Goal: Obtain resource: Obtain resource

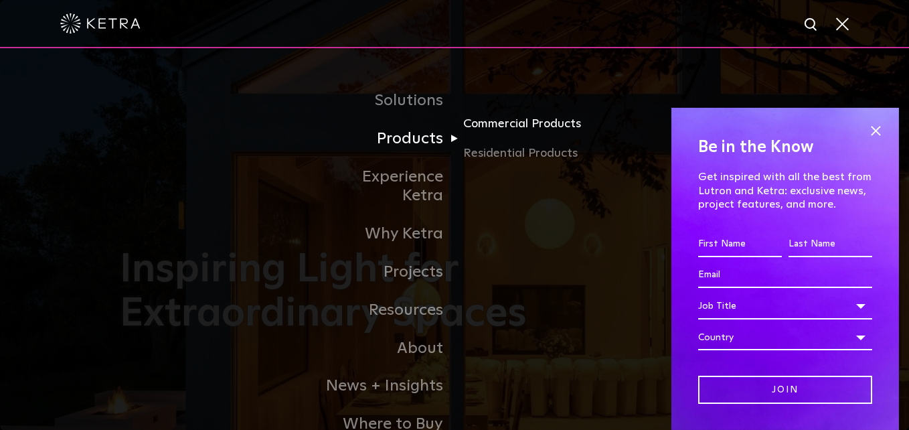
click at [499, 123] on link "Commercial Products" at bounding box center [527, 128] width 128 height 29
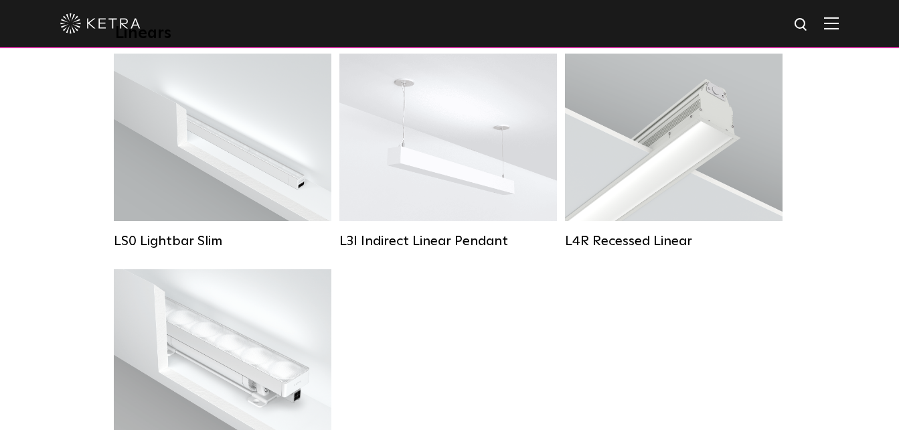
scroll to position [468, 0]
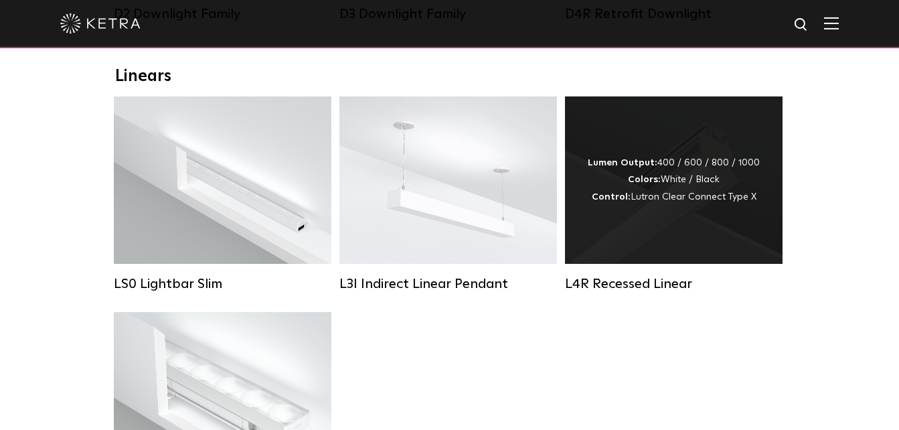
click at [600, 292] on div "L4R Recessed Linear" at bounding box center [673, 284] width 217 height 16
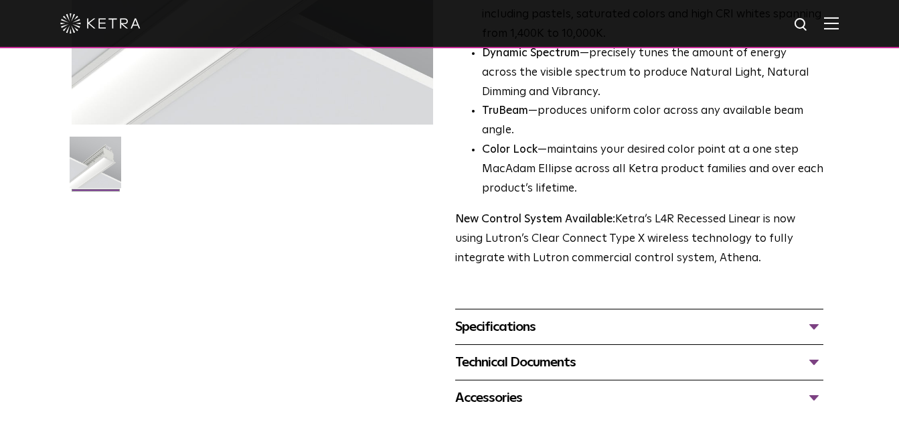
scroll to position [401, 0]
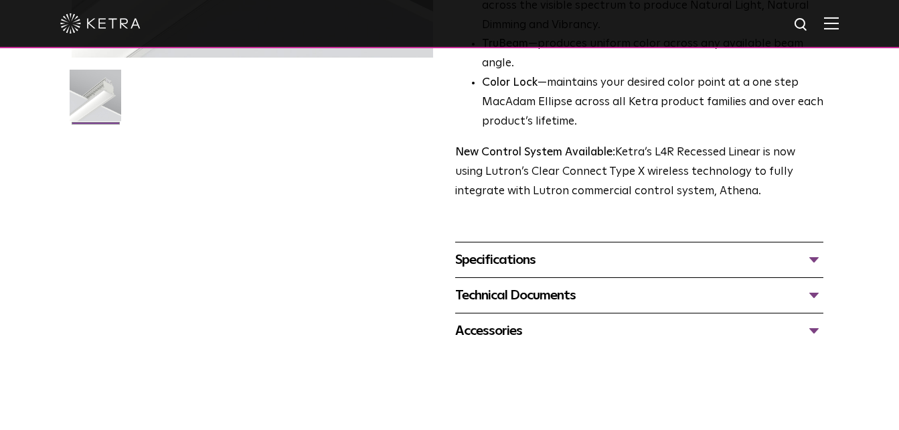
click at [547, 249] on div "Specifications" at bounding box center [639, 259] width 369 height 21
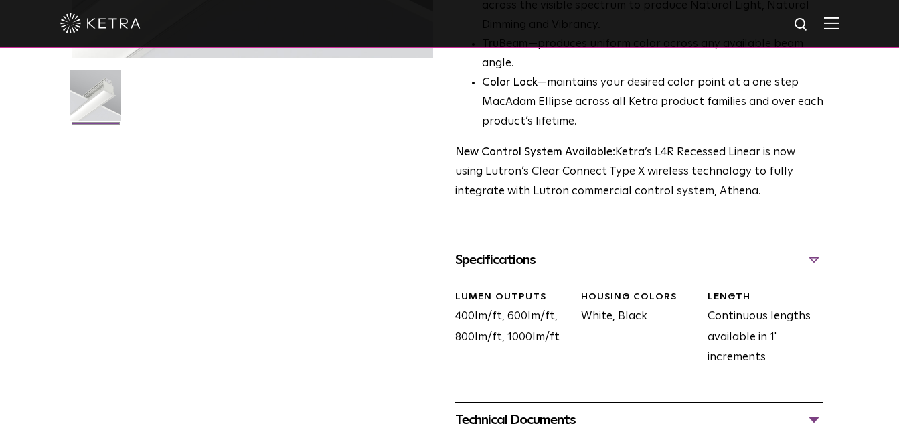
scroll to position [468, 0]
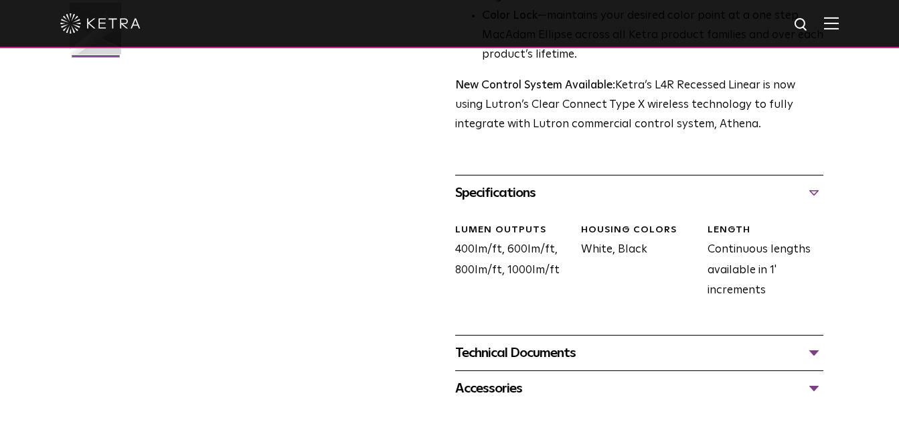
click at [534, 342] on div "Technical Documents" at bounding box center [639, 352] width 369 height 21
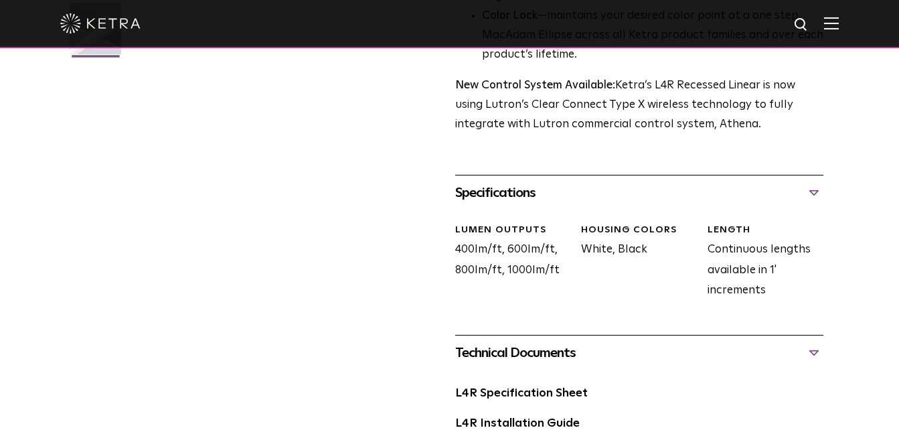
scroll to position [535, 0]
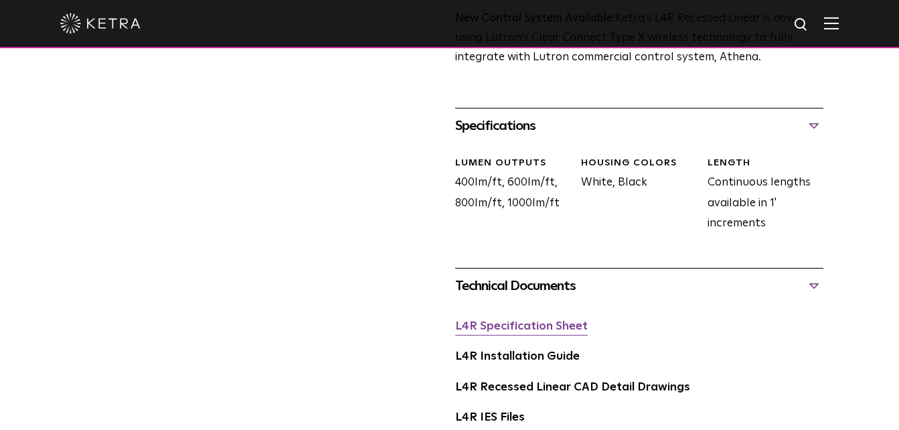
click at [549, 321] on link "L4R Specification Sheet" at bounding box center [521, 326] width 132 height 11
